Goal: Navigation & Orientation: Find specific page/section

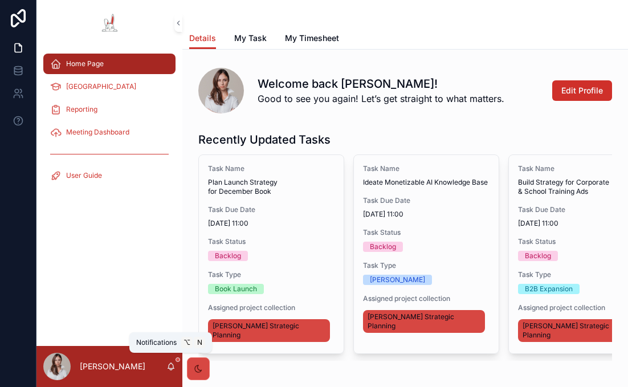
click at [168, 366] on icon "scrollable content" at bounding box center [170, 366] width 9 height 9
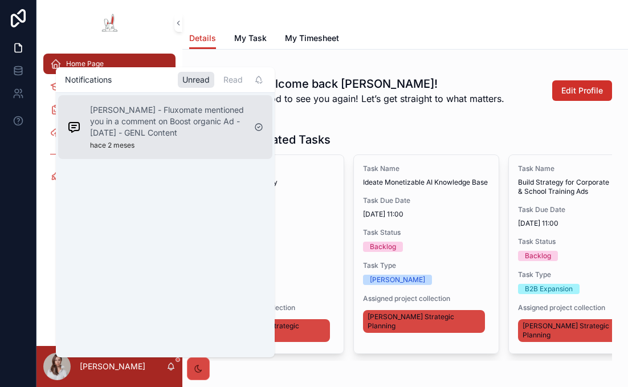
click at [184, 115] on p "[PERSON_NAME] - Fluxomate mentioned you in a comment on Boost organic Ad - [DAT…" at bounding box center [167, 121] width 155 height 34
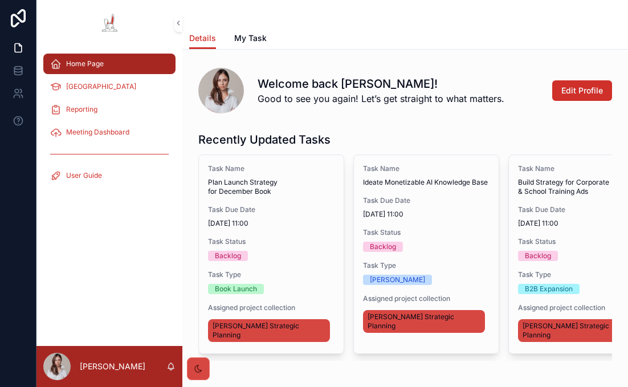
click at [312, 48] on link "My Timesheet" at bounding box center [312, 39] width 54 height 23
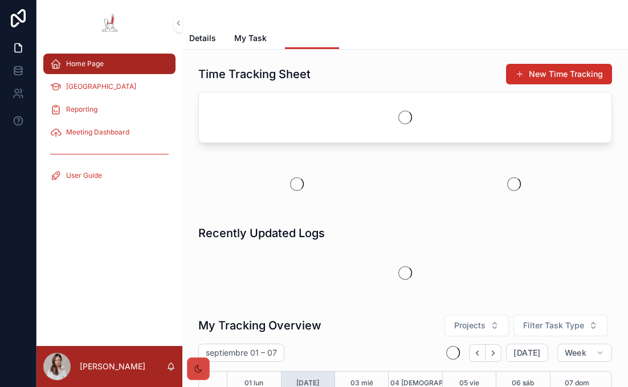
scroll to position [319, 0]
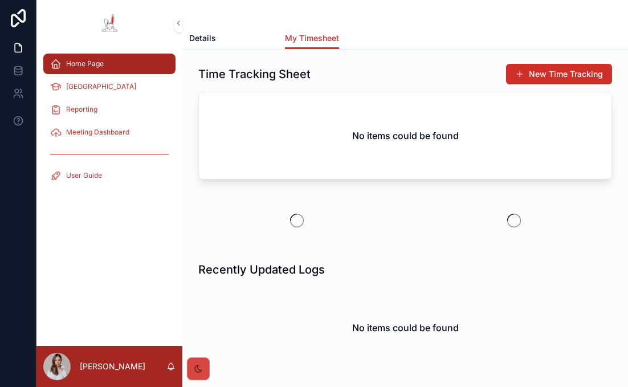
click at [251, 42] on span "My Task" at bounding box center [250, 37] width 32 height 11
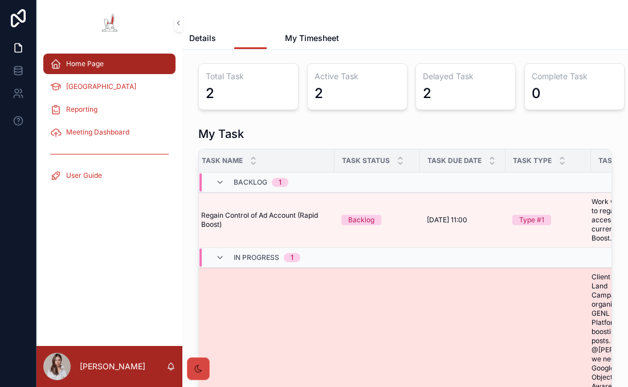
scroll to position [0, 13]
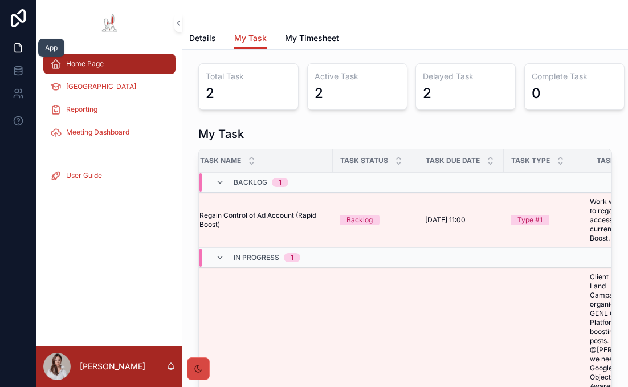
click at [18, 38] on link at bounding box center [18, 47] width 36 height 23
click at [121, 287] on div "Home Page SOP Center Reporting Meeting Dashboard User Guide" at bounding box center [109, 196] width 146 height 300
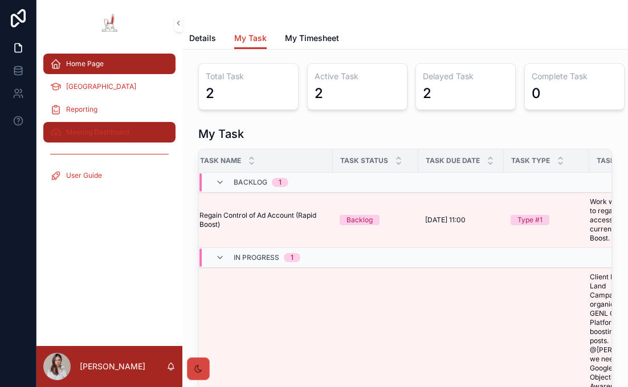
click at [117, 136] on span "Meeting Dashboard" at bounding box center [97, 132] width 63 height 9
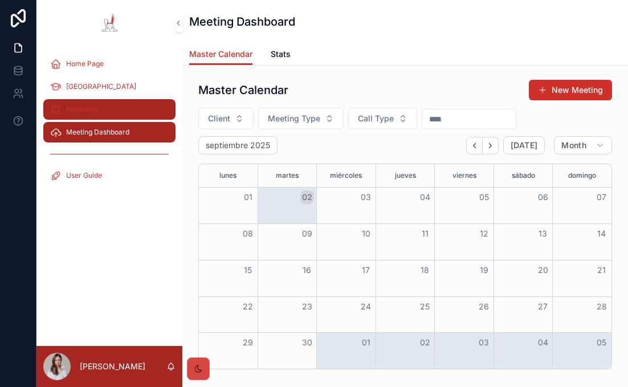
click at [90, 107] on span "Reporting" at bounding box center [81, 109] width 31 height 9
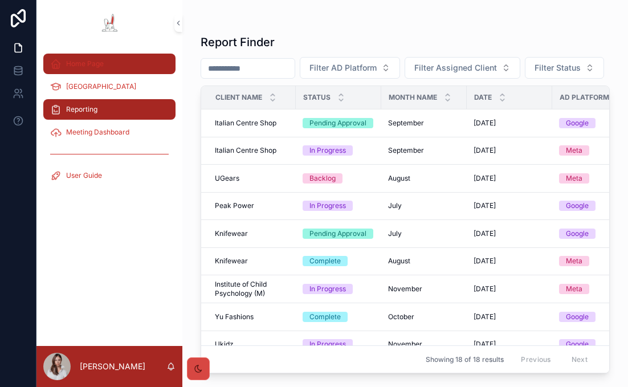
click at [89, 63] on span "Home Page" at bounding box center [85, 63] width 38 height 9
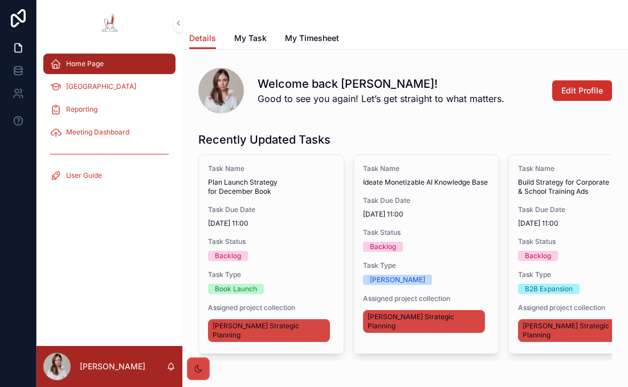
click at [267, 27] on div "Details My Task My Timesheet" at bounding box center [405, 38] width 432 height 22
click at [245, 34] on span "My Task" at bounding box center [250, 37] width 32 height 11
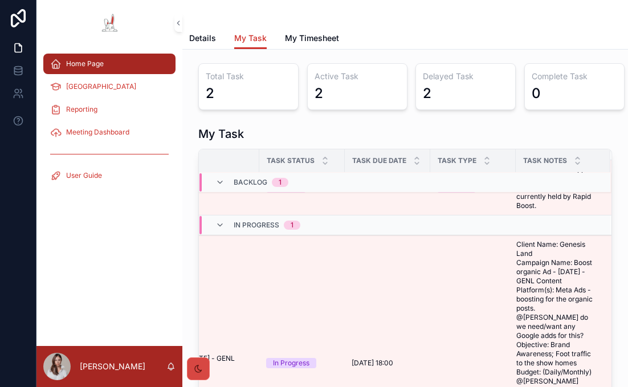
scroll to position [40, 104]
